Goal: Information Seeking & Learning: Learn about a topic

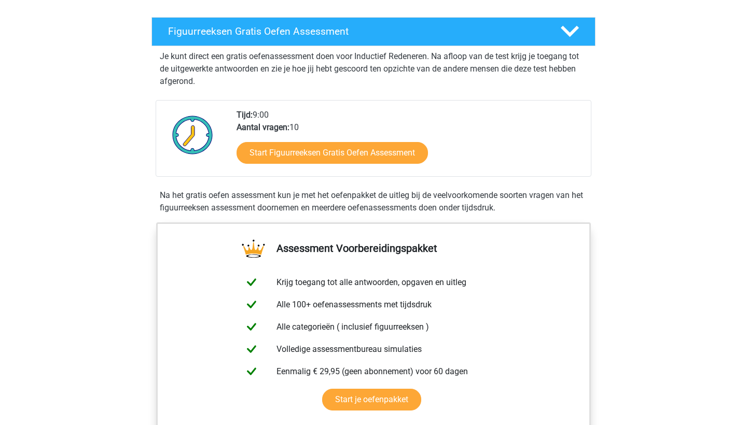
scroll to position [173, 0]
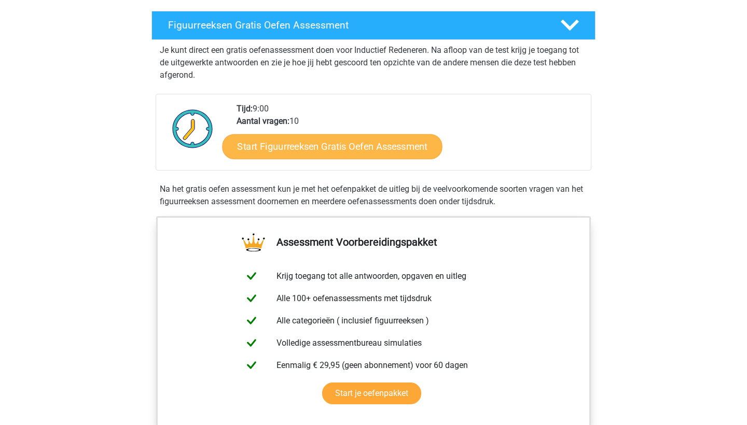
click at [314, 142] on link "Start Figuurreeksen Gratis Oefen Assessment" at bounding box center [332, 146] width 220 height 25
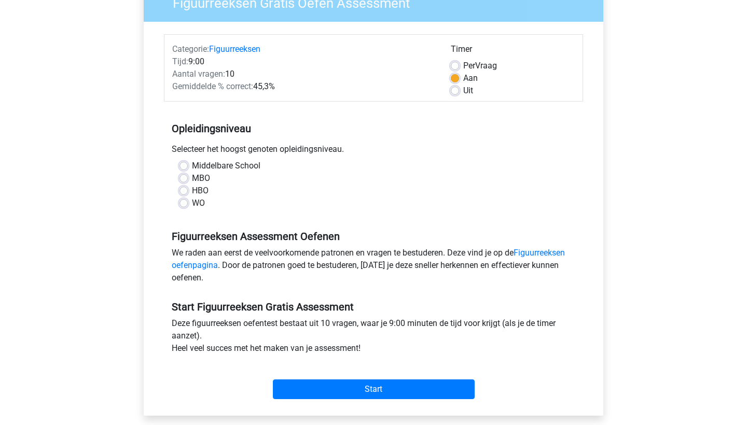
scroll to position [106, 0]
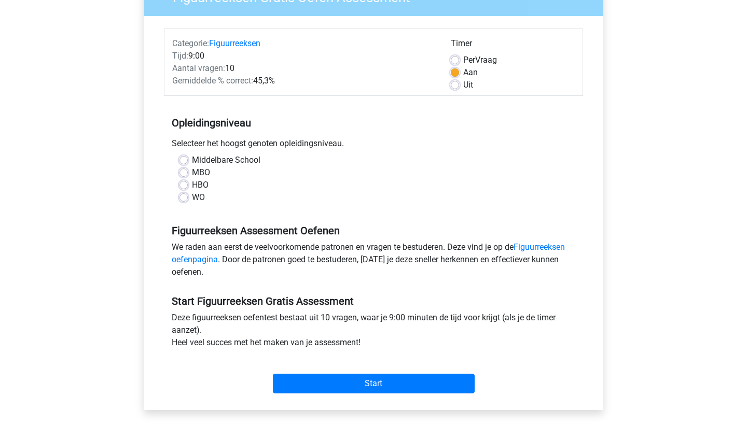
click at [192, 186] on label "HBO" at bounding box center [200, 185] width 17 height 12
click at [186, 186] on input "HBO" at bounding box center [183, 184] width 8 height 10
radio input "true"
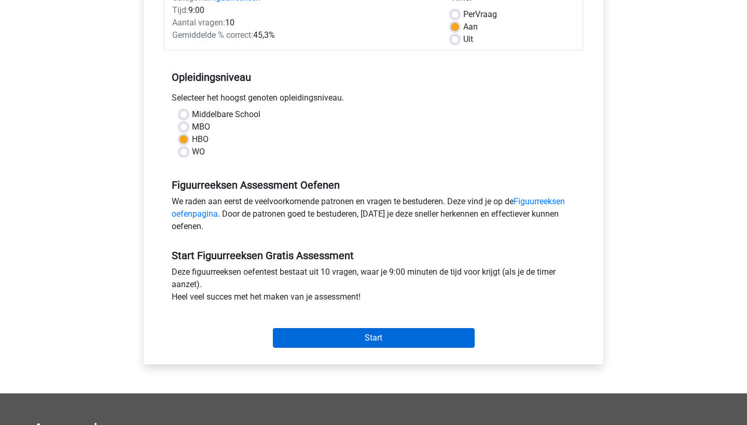
click at [314, 332] on input "Start" at bounding box center [374, 338] width 202 height 20
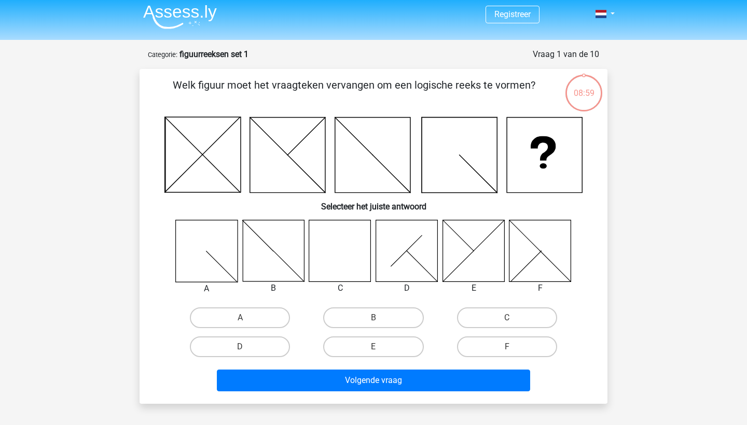
scroll to position [4, 0]
click at [330, 266] on icon at bounding box center [340, 251] width 62 height 62
click at [470, 314] on label "C" at bounding box center [507, 317] width 100 height 21
click at [507, 318] on input "C" at bounding box center [510, 321] width 7 height 7
radio input "true"
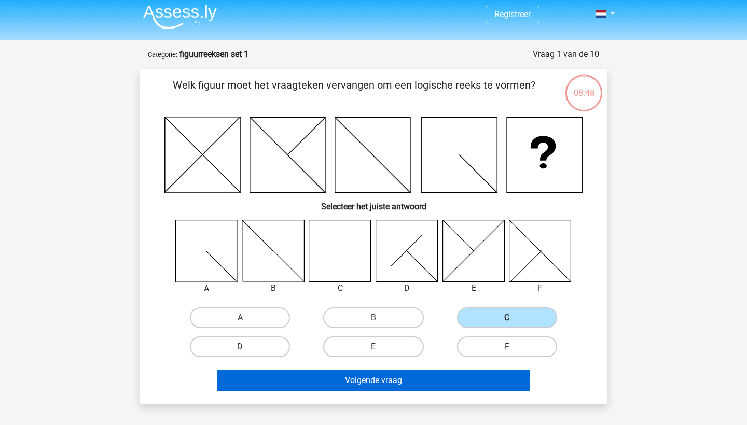
click at [443, 380] on button "Volgende vraag" at bounding box center [374, 381] width 314 height 22
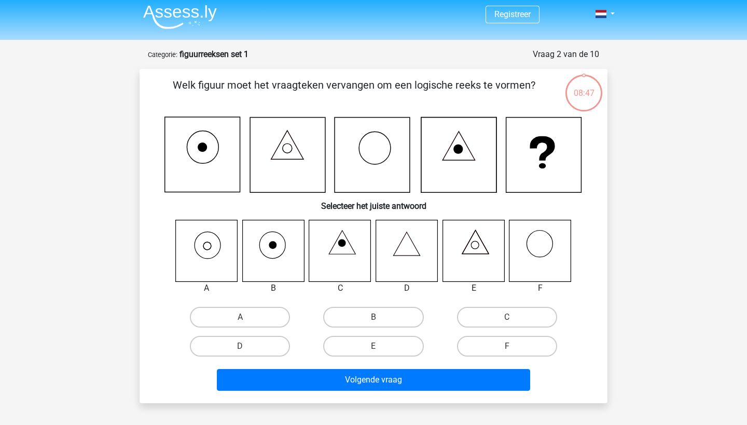
scroll to position [52, 0]
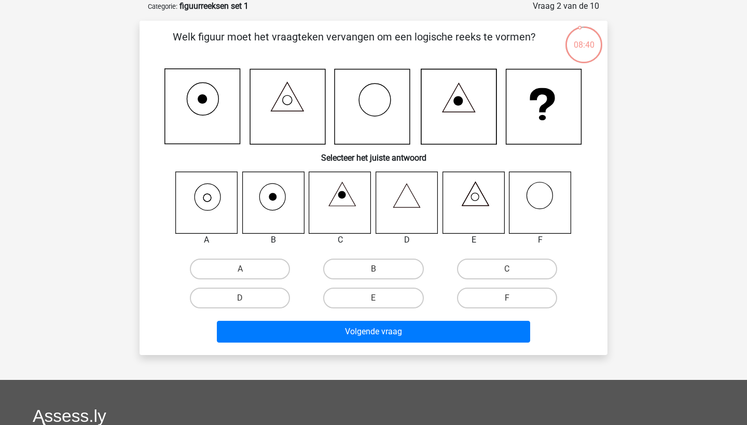
click at [536, 200] on icon at bounding box center [540, 203] width 62 height 62
click at [264, 191] on icon at bounding box center [273, 203] width 62 height 62
click at [259, 273] on label "A" at bounding box center [240, 269] width 100 height 21
click at [247, 273] on input "A" at bounding box center [243, 272] width 7 height 7
radio input "true"
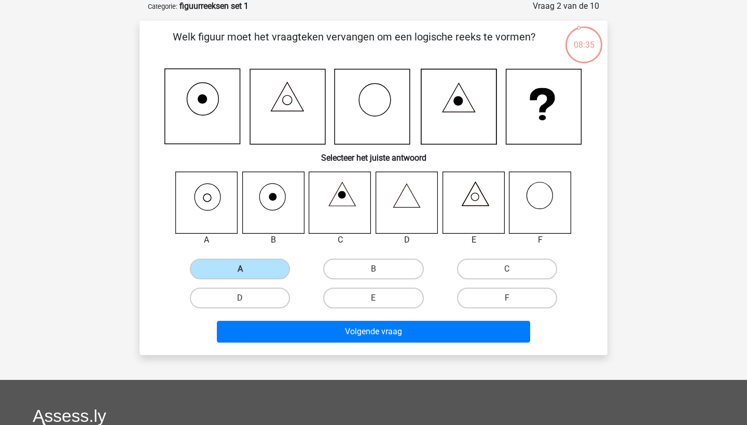
click at [292, 316] on div "Volgende vraag" at bounding box center [373, 330] width 434 height 34
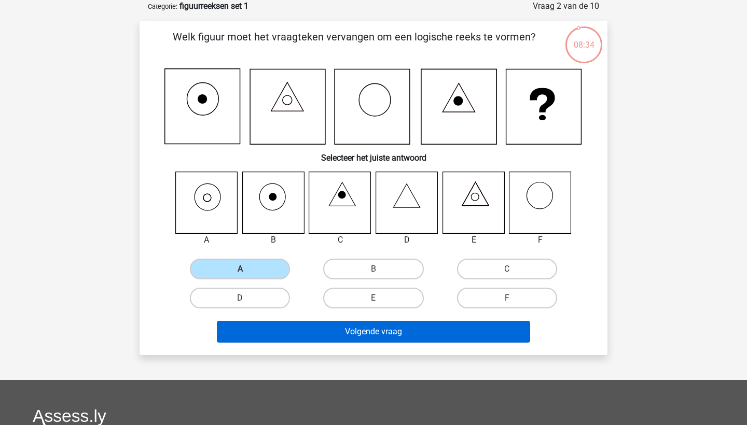
click at [297, 331] on button "Volgende vraag" at bounding box center [374, 332] width 314 height 22
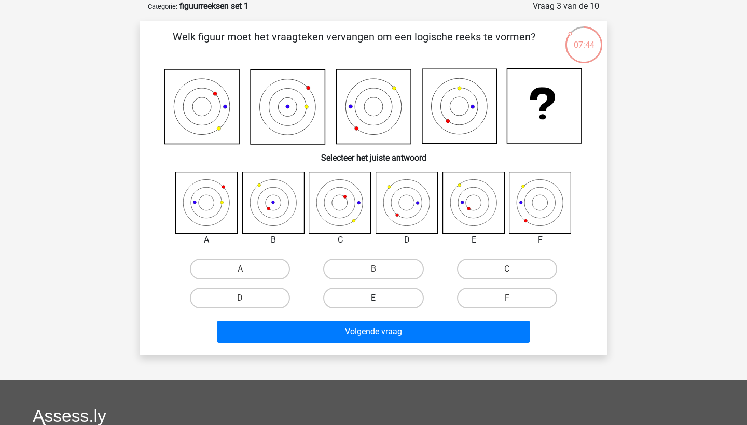
click at [381, 297] on label "E" at bounding box center [373, 298] width 100 height 21
click at [380, 298] on input "E" at bounding box center [376, 301] width 7 height 7
radio input "true"
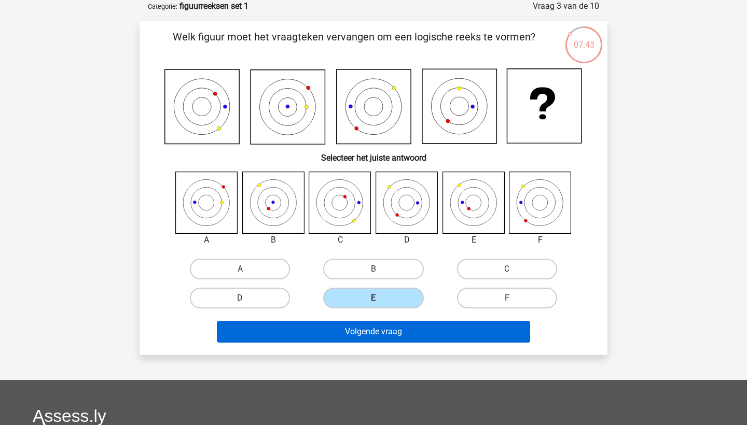
click at [387, 328] on button "Volgende vraag" at bounding box center [374, 332] width 314 height 22
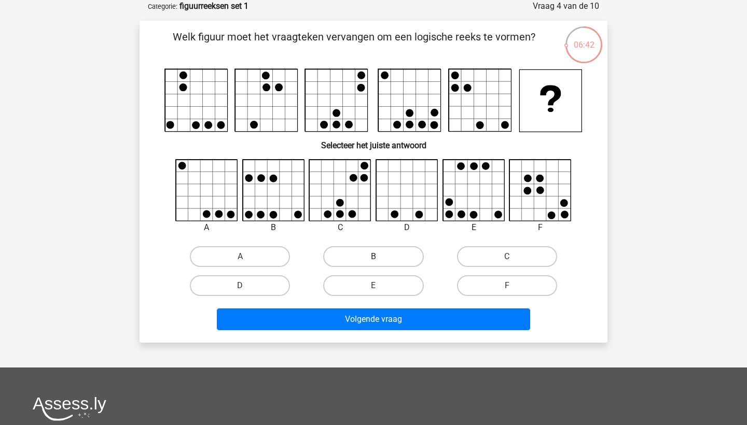
click at [354, 263] on label "B" at bounding box center [373, 256] width 100 height 21
click at [373, 263] on input "B" at bounding box center [376, 260] width 7 height 7
radio input "true"
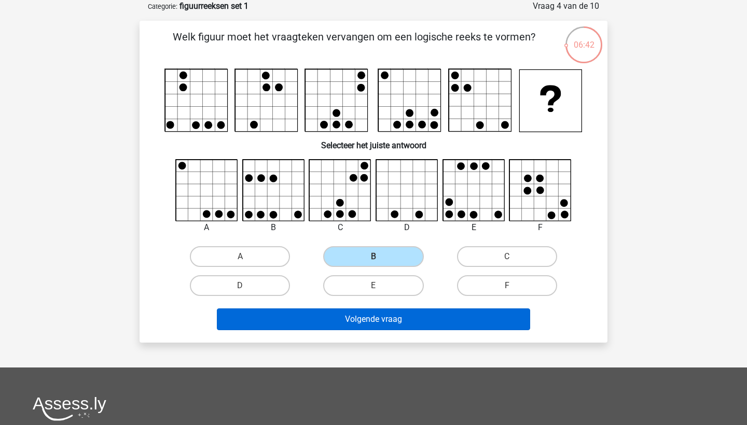
click at [372, 329] on button "Volgende vraag" at bounding box center [374, 319] width 314 height 22
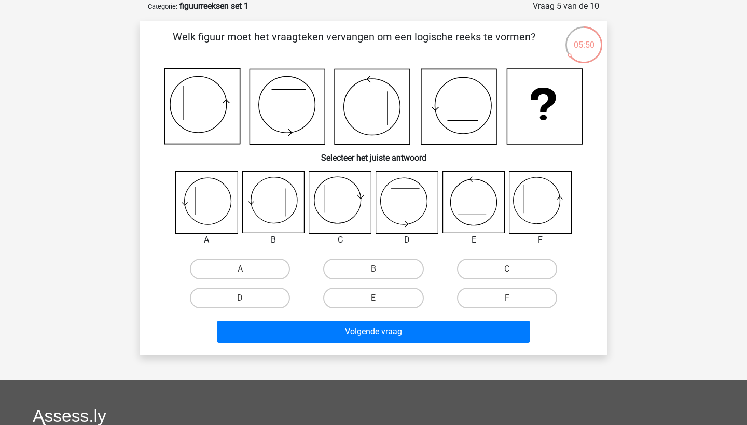
click at [538, 209] on icon at bounding box center [540, 203] width 62 height 62
click at [492, 298] on label "F" at bounding box center [507, 298] width 100 height 21
click at [507, 298] on input "F" at bounding box center [510, 301] width 7 height 7
radio input "true"
click at [475, 343] on div "Volgende vraag" at bounding box center [373, 334] width 400 height 26
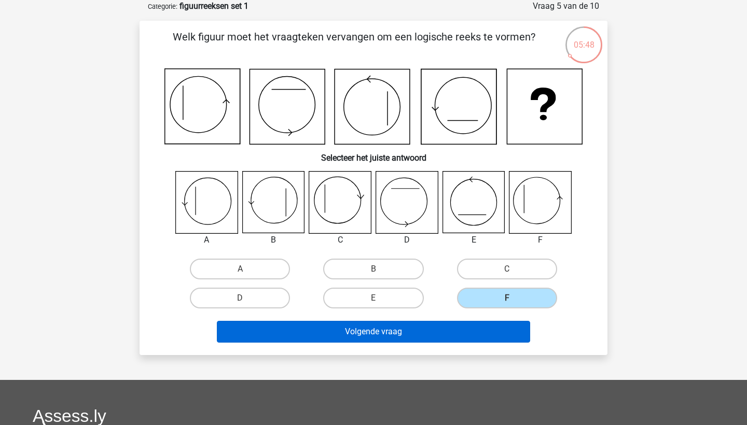
click at [468, 332] on button "Volgende vraag" at bounding box center [374, 332] width 314 height 22
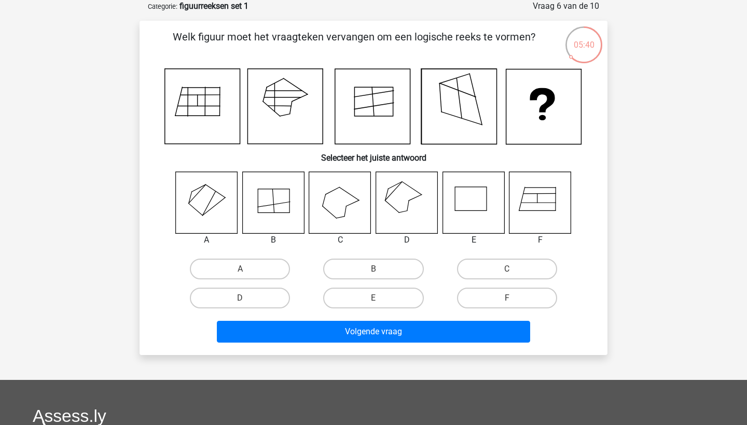
click at [302, 196] on div at bounding box center [340, 203] width 78 height 62
click at [339, 267] on label "B" at bounding box center [373, 269] width 100 height 21
click at [373, 269] on input "B" at bounding box center [376, 272] width 7 height 7
radio input "true"
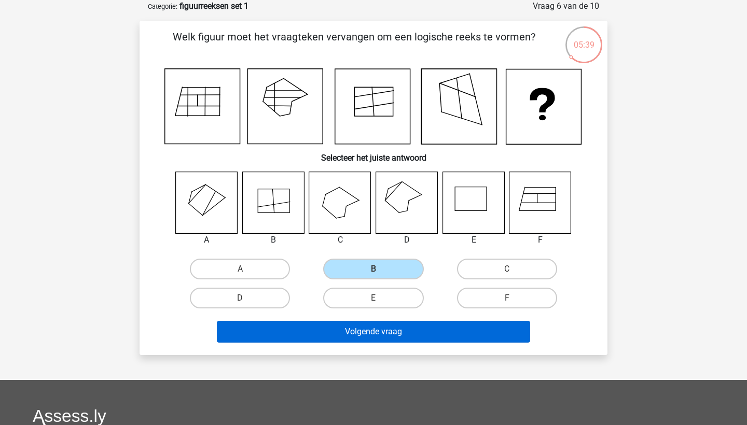
click at [355, 329] on button "Volgende vraag" at bounding box center [374, 332] width 314 height 22
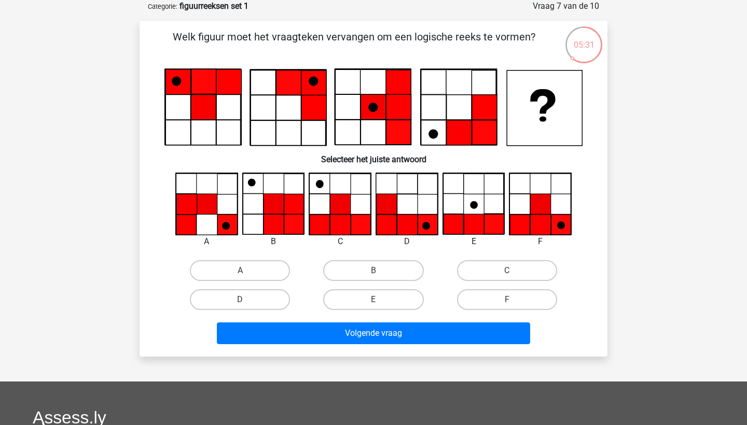
click at [331, 217] on icon at bounding box center [340, 225] width 20 height 20
click at [484, 270] on label "C" at bounding box center [507, 270] width 100 height 21
click at [507, 271] on input "C" at bounding box center [510, 274] width 7 height 7
radio input "true"
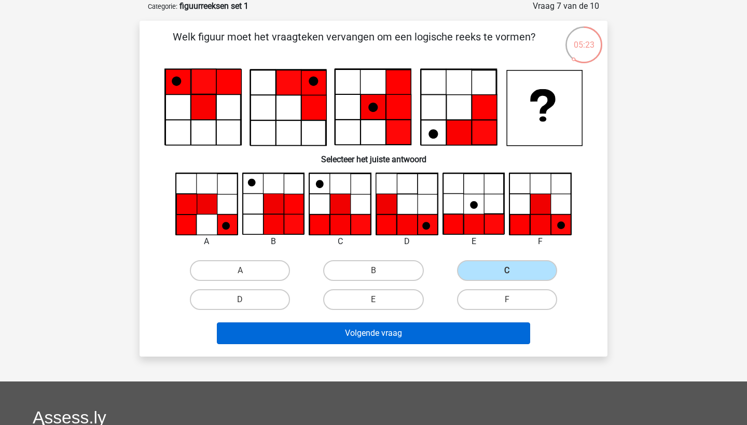
click at [430, 340] on button "Volgende vraag" at bounding box center [374, 333] width 314 height 22
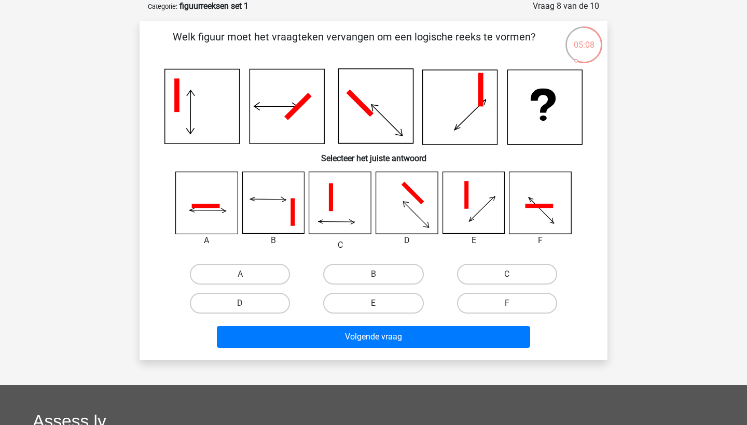
click at [386, 299] on label "E" at bounding box center [373, 303] width 100 height 21
click at [380, 303] on input "E" at bounding box center [376, 306] width 7 height 7
radio input "true"
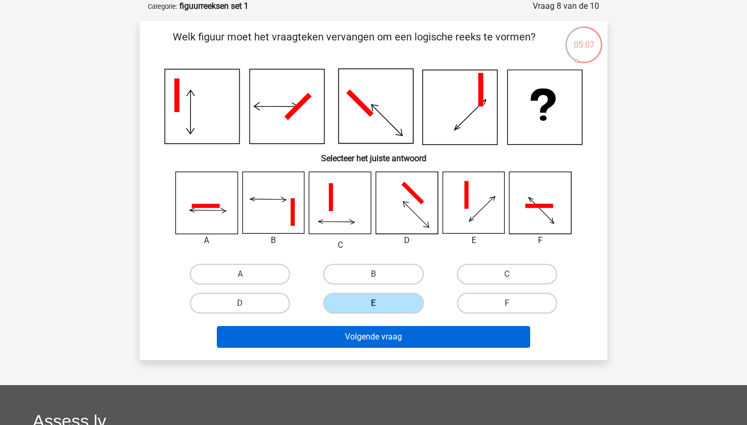
click at [396, 344] on button "Volgende vraag" at bounding box center [374, 337] width 314 height 22
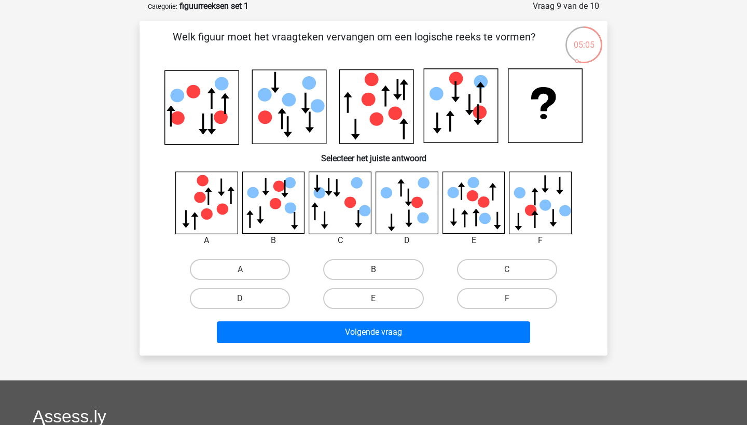
click at [373, 277] on label "B" at bounding box center [373, 269] width 100 height 21
click at [373, 276] on input "B" at bounding box center [376, 273] width 7 height 7
radio input "true"
click at [374, 319] on div "Volgende vraag" at bounding box center [373, 330] width 434 height 34
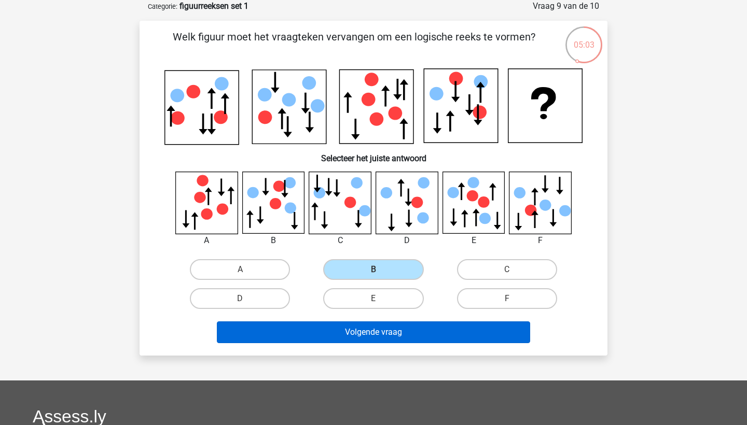
click at [374, 339] on button "Volgende vraag" at bounding box center [374, 332] width 314 height 22
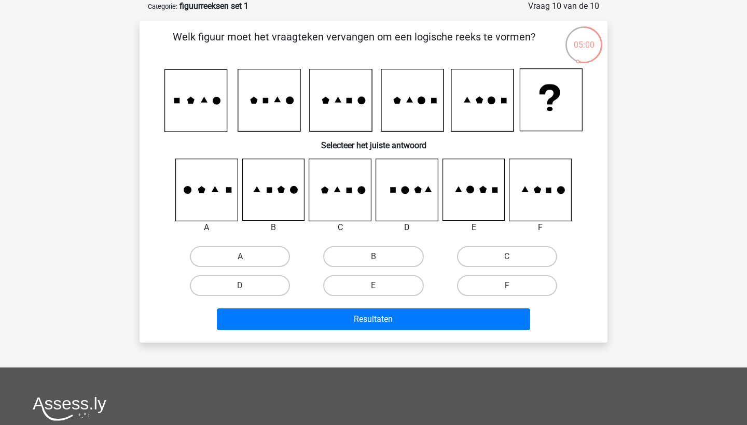
click at [474, 287] on label "F" at bounding box center [507, 285] width 100 height 21
click at [507, 287] on input "F" at bounding box center [510, 289] width 7 height 7
radio input "true"
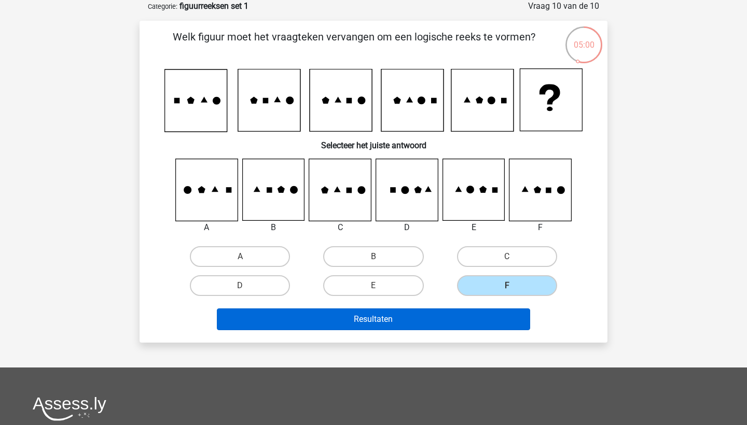
click at [458, 309] on button "Resultaten" at bounding box center [374, 319] width 314 height 22
